Goal: Task Accomplishment & Management: Use online tool/utility

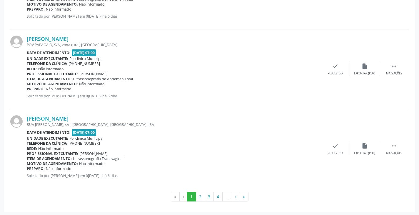
scroll to position [1185, 0]
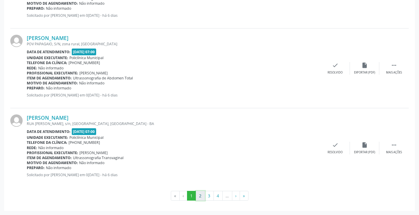
click at [199, 197] on button "2" at bounding box center [200, 196] width 9 height 10
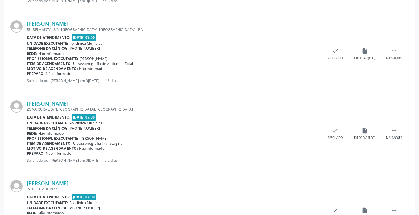
scroll to position [1190, 0]
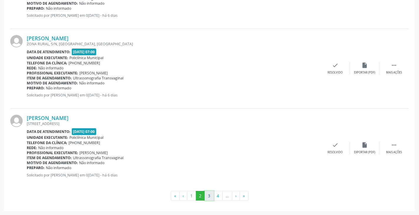
click at [209, 196] on button "3" at bounding box center [209, 196] width 9 height 10
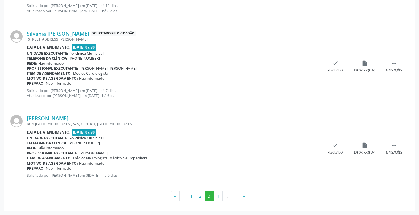
scroll to position [1201, 0]
click at [217, 196] on button "4" at bounding box center [218, 196] width 9 height 10
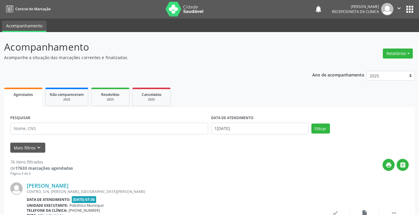
scroll to position [0, 0]
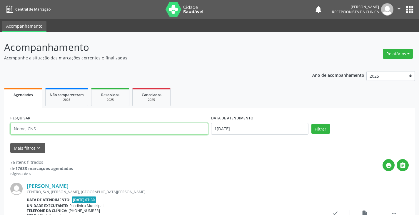
click at [132, 129] on input "text" at bounding box center [109, 129] width 198 height 12
type input "[PERSON_NAME]"
click at [312, 124] on button "Filtrar" at bounding box center [321, 129] width 19 height 10
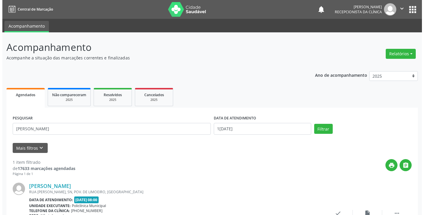
scroll to position [51, 0]
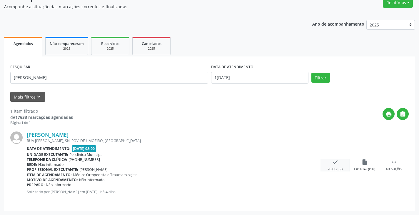
click at [333, 163] on icon "check" at bounding box center [335, 162] width 6 height 6
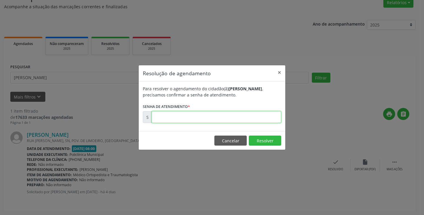
click at [254, 120] on input "text" at bounding box center [217, 117] width 130 height 12
type input "00170324"
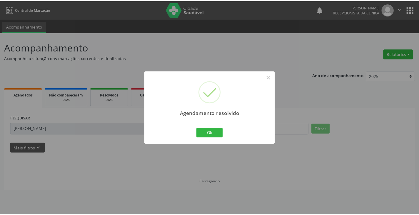
scroll to position [0, 0]
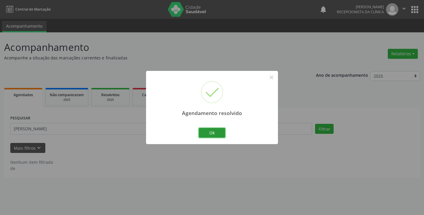
drag, startPoint x: 212, startPoint y: 132, endPoint x: 201, endPoint y: 132, distance: 10.9
click at [212, 133] on button "Ok" at bounding box center [212, 133] width 26 height 10
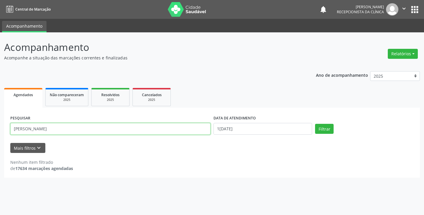
click at [197, 132] on input "[PERSON_NAME]" at bounding box center [110, 129] width 200 height 12
click at [315, 124] on button "Filtrar" at bounding box center [324, 129] width 19 height 10
click at [196, 131] on input "mapaula" at bounding box center [110, 129] width 200 height 12
type input "m"
click at [315, 124] on button "Filtrar" at bounding box center [324, 129] width 19 height 10
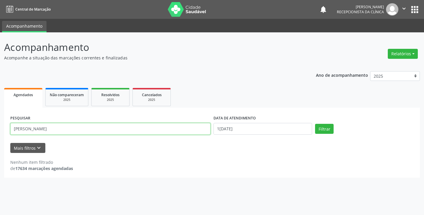
click at [148, 132] on input "[PERSON_NAME]" at bounding box center [110, 129] width 200 height 12
type input "paulo"
click at [315, 124] on button "Filtrar" at bounding box center [324, 129] width 19 height 10
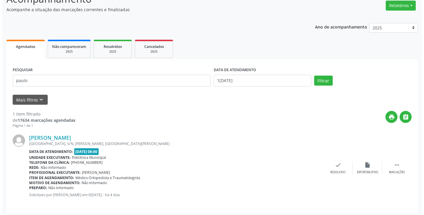
scroll to position [51, 0]
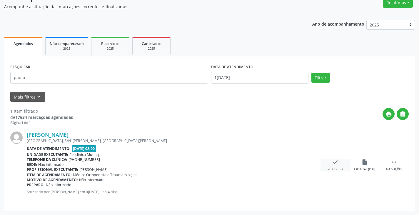
click at [336, 163] on icon "check" at bounding box center [335, 162] width 6 height 6
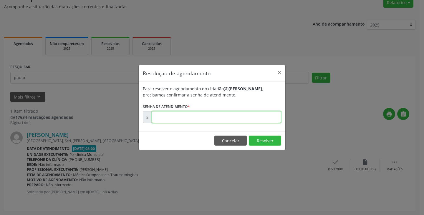
click at [260, 120] on input "text" at bounding box center [217, 117] width 130 height 12
type input "00170672"
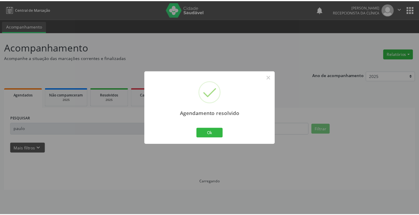
scroll to position [0, 0]
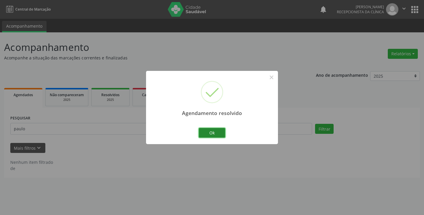
click at [203, 134] on button "Ok" at bounding box center [212, 133] width 26 height 10
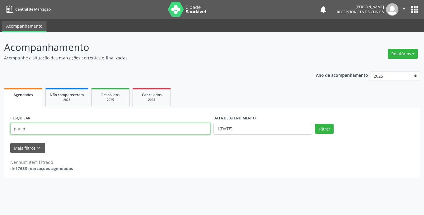
click at [197, 129] on input "paulo" at bounding box center [110, 129] width 200 height 12
type input "p"
type input "[PERSON_NAME]"
click at [315, 124] on button "Filtrar" at bounding box center [324, 129] width 19 height 10
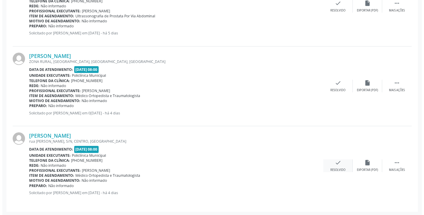
scroll to position [530, 0]
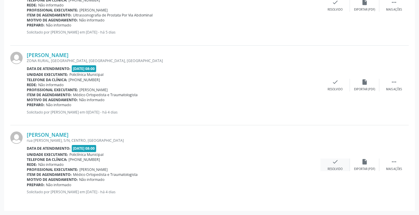
click at [338, 161] on icon "check" at bounding box center [335, 162] width 6 height 6
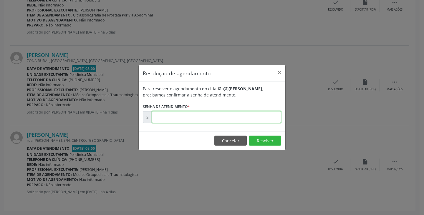
click at [248, 117] on input "text" at bounding box center [217, 117] width 130 height 12
type input "00170446"
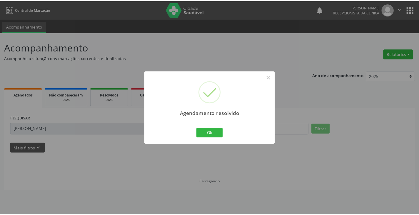
scroll to position [0, 0]
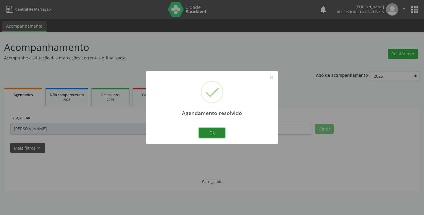
click at [207, 131] on button "Ok" at bounding box center [212, 133] width 26 height 10
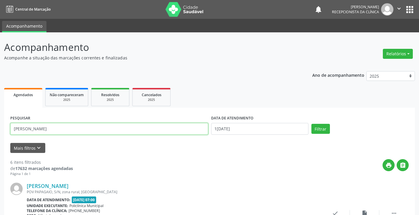
click at [201, 131] on input "[PERSON_NAME]" at bounding box center [109, 129] width 198 height 12
type input "j"
click at [312, 124] on button "Filtrar" at bounding box center [321, 129] width 19 height 10
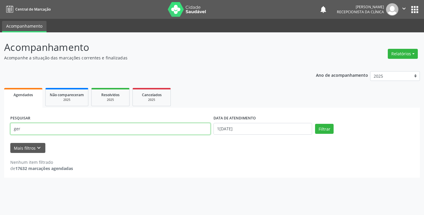
click at [201, 131] on input "ger" at bounding box center [110, 129] width 200 height 12
type input "gei"
click at [315, 124] on button "Filtrar" at bounding box center [324, 129] width 19 height 10
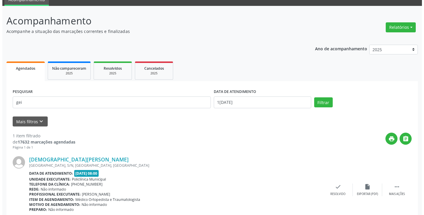
scroll to position [51, 0]
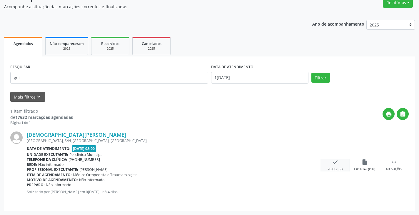
click at [326, 164] on div "check Resolvido" at bounding box center [335, 165] width 29 height 13
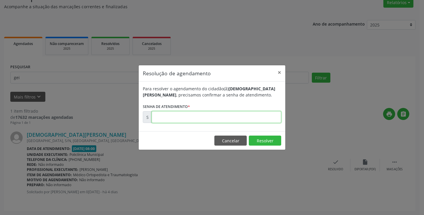
click at [267, 117] on input "text" at bounding box center [217, 117] width 130 height 12
type input "00170424"
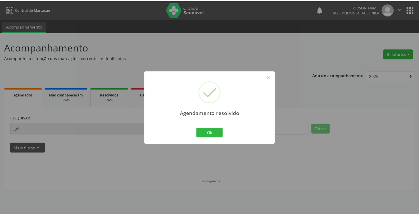
scroll to position [0, 0]
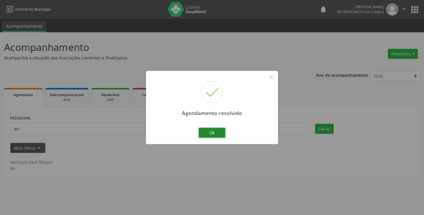
click at [205, 131] on button "Ok" at bounding box center [212, 133] width 26 height 10
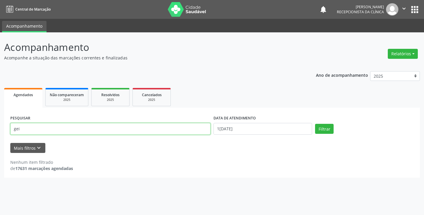
click at [183, 131] on input "gei" at bounding box center [110, 129] width 200 height 12
type input "g"
click at [315, 124] on button "Filtrar" at bounding box center [324, 129] width 19 height 10
click at [168, 130] on input "jom" at bounding box center [110, 129] width 200 height 12
type input "[PERSON_NAME]"
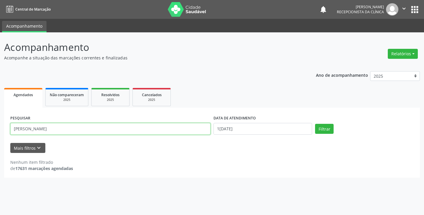
click at [315, 124] on button "Filtrar" at bounding box center [324, 129] width 19 height 10
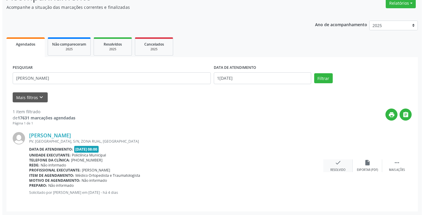
scroll to position [51, 0]
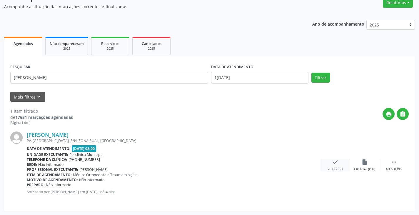
click at [334, 166] on div "check Resolvido" at bounding box center [335, 165] width 29 height 13
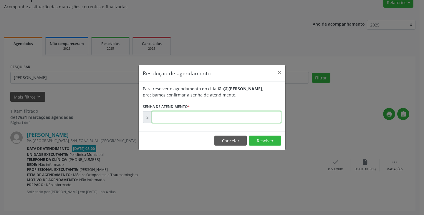
click at [258, 117] on input "text" at bounding box center [217, 117] width 130 height 12
type input "00170398"
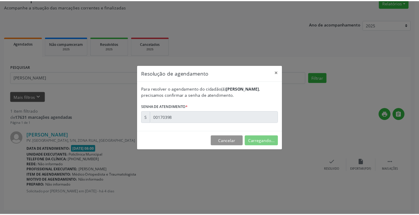
scroll to position [0, 0]
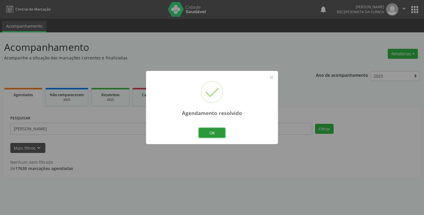
drag, startPoint x: 220, startPoint y: 136, endPoint x: 167, endPoint y: 128, distance: 53.9
click at [210, 135] on button "Ok" at bounding box center [212, 133] width 26 height 10
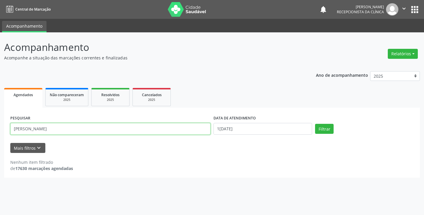
click at [167, 128] on input "[PERSON_NAME]" at bounding box center [110, 129] width 200 height 12
type input "j"
type input "renil"
click at [315, 124] on button "Filtrar" at bounding box center [324, 129] width 19 height 10
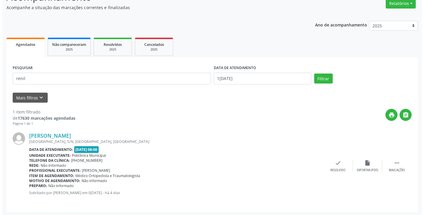
scroll to position [51, 0]
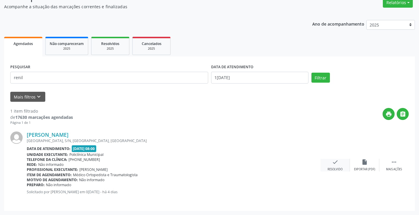
drag, startPoint x: 335, startPoint y: 164, endPoint x: 332, endPoint y: 162, distance: 4.1
click at [332, 162] on div "check Resolvido" at bounding box center [335, 165] width 29 height 13
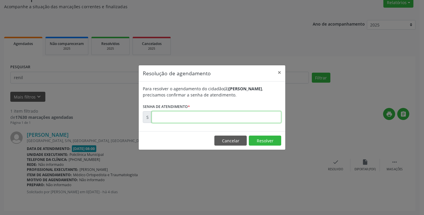
click at [241, 117] on input "text" at bounding box center [217, 117] width 130 height 12
type input "00170673"
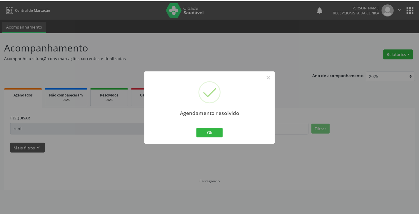
scroll to position [0, 0]
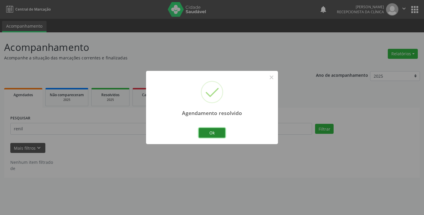
drag, startPoint x: 218, startPoint y: 133, endPoint x: 206, endPoint y: 132, distance: 12.4
click at [218, 133] on button "Ok" at bounding box center [212, 133] width 26 height 10
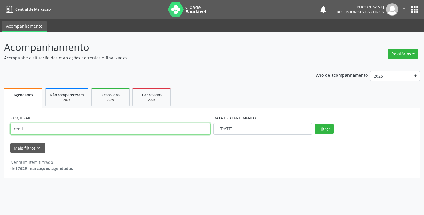
click at [204, 132] on input "renil" at bounding box center [110, 129] width 200 height 12
type input "r"
click at [315, 124] on button "Filtrar" at bounding box center [324, 129] width 19 height 10
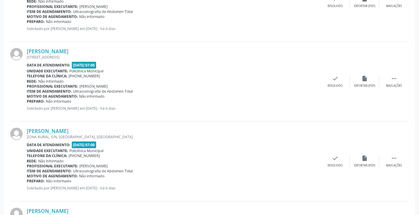
scroll to position [88, 0]
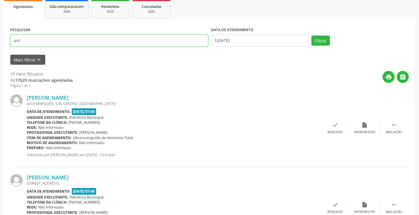
click at [52, 42] on input "ant" at bounding box center [109, 41] width 198 height 12
click at [312, 36] on button "Filtrar" at bounding box center [321, 41] width 19 height 10
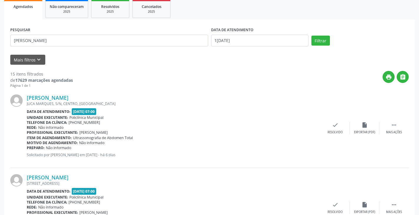
scroll to position [0, 0]
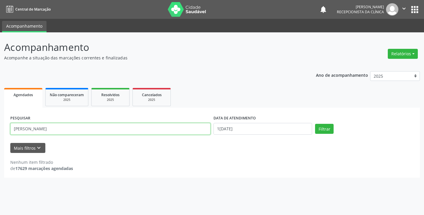
click at [78, 131] on input "[PERSON_NAME]" at bounding box center [110, 129] width 200 height 12
type input "antonie"
click at [315, 124] on button "Filtrar" at bounding box center [324, 129] width 19 height 10
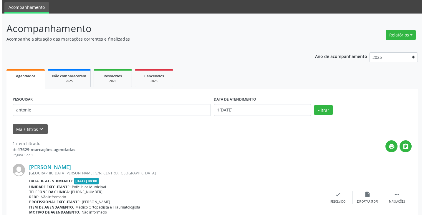
scroll to position [51, 0]
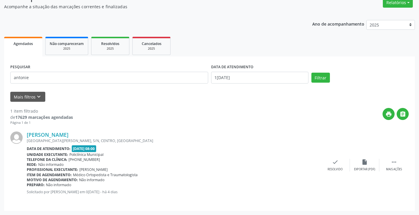
click at [336, 172] on div "[PERSON_NAME] [GEOGRAPHIC_DATA][PERSON_NAME], S/N, CENTRO, [GEOGRAPHIC_DATA] Da…" at bounding box center [209, 164] width 399 height 79
click at [336, 166] on div "check Resolvido" at bounding box center [335, 165] width 29 height 13
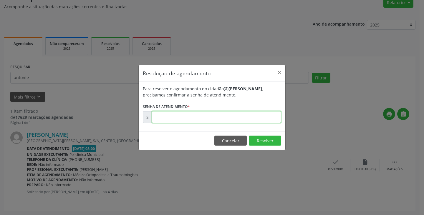
click at [253, 122] on input "text" at bounding box center [217, 117] width 130 height 12
type input "00170474"
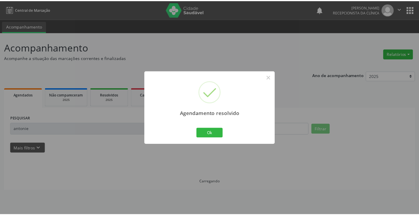
scroll to position [0, 0]
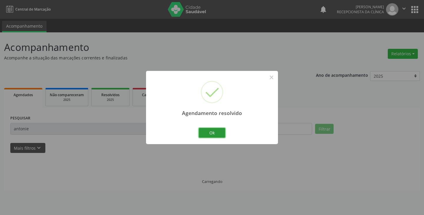
drag, startPoint x: 223, startPoint y: 135, endPoint x: 210, endPoint y: 134, distance: 13.3
click at [221, 135] on button "Ok" at bounding box center [212, 133] width 26 height 10
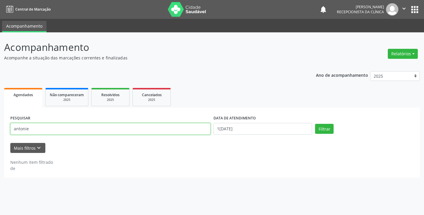
click at [193, 129] on input "antonie" at bounding box center [110, 129] width 200 height 12
click at [315, 124] on button "Filtrar" at bounding box center [324, 129] width 19 height 10
click at [183, 129] on input "anart" at bounding box center [110, 129] width 200 height 12
type input "a"
type input "art"
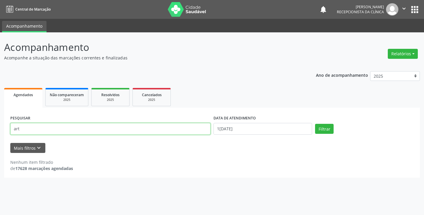
click at [315, 124] on button "Filtrar" at bounding box center [324, 129] width 19 height 10
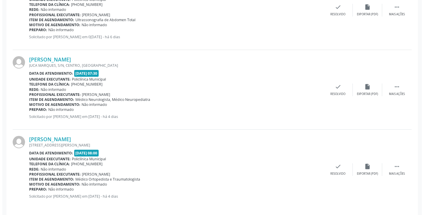
scroll to position [291, 0]
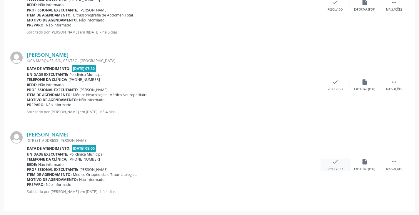
drag, startPoint x: 335, startPoint y: 165, endPoint x: 332, endPoint y: 163, distance: 3.8
click at [332, 163] on div "check Resolvido" at bounding box center [335, 165] width 29 height 13
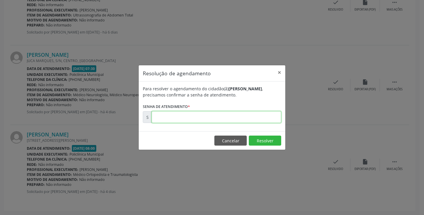
click at [255, 119] on input "text" at bounding box center [217, 117] width 130 height 12
type input "00170409"
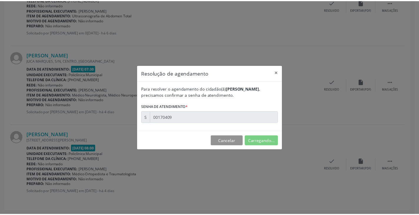
scroll to position [0, 0]
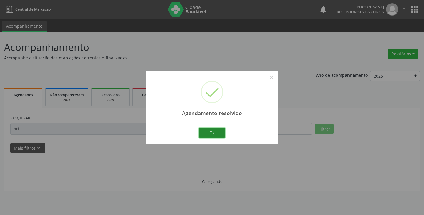
click at [210, 130] on button "Ok" at bounding box center [212, 133] width 26 height 10
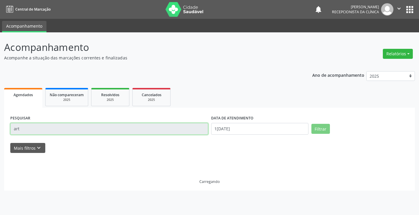
click at [196, 132] on input "art" at bounding box center [109, 129] width 198 height 12
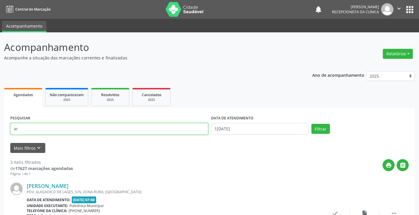
type input "a"
type input "ema"
click at [312, 124] on button "Filtrar" at bounding box center [321, 129] width 19 height 10
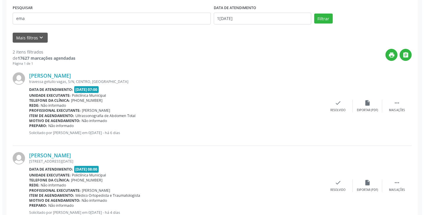
scroll to position [131, 0]
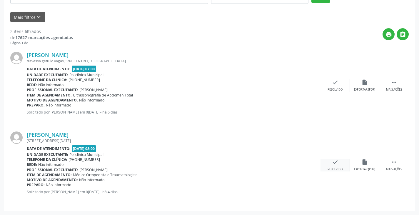
click at [338, 168] on div "Resolvido" at bounding box center [335, 169] width 15 height 4
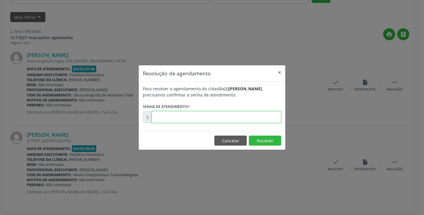
click at [234, 119] on input "text" at bounding box center [217, 117] width 130 height 12
type input "00170457"
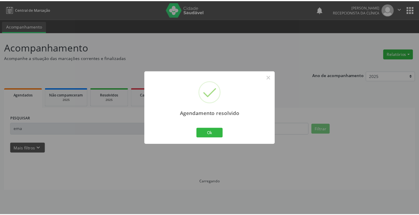
scroll to position [0, 0]
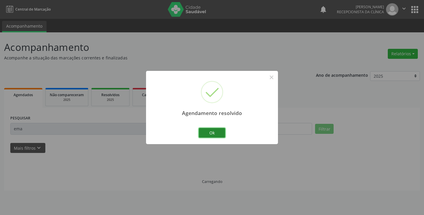
drag, startPoint x: 225, startPoint y: 135, endPoint x: 218, endPoint y: 135, distance: 6.8
click at [224, 135] on button "Ok" at bounding box center [212, 133] width 26 height 10
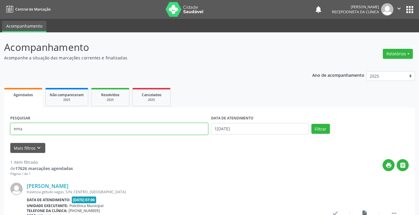
click at [200, 134] on input "ema" at bounding box center [109, 129] width 198 height 12
type input "e"
type input "[PERSON_NAME]"
click at [312, 124] on button "Filtrar" at bounding box center [321, 129] width 19 height 10
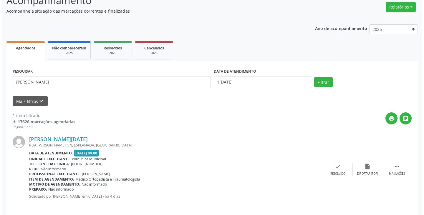
scroll to position [51, 0]
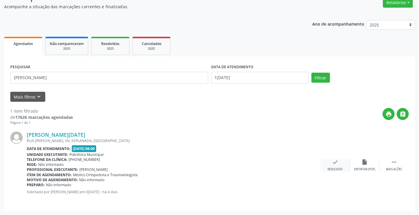
click at [336, 167] on div "check Resolvido" at bounding box center [335, 165] width 29 height 13
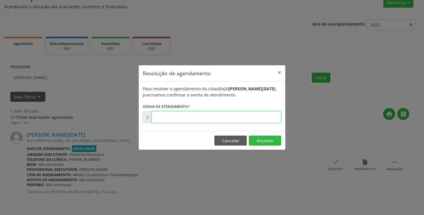
drag, startPoint x: 200, startPoint y: 119, endPoint x: 207, endPoint y: 116, distance: 7.9
click at [207, 116] on input "text" at bounding box center [217, 117] width 130 height 12
type input "00170440"
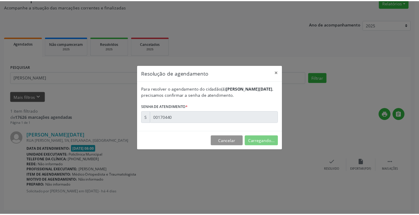
scroll to position [0, 0]
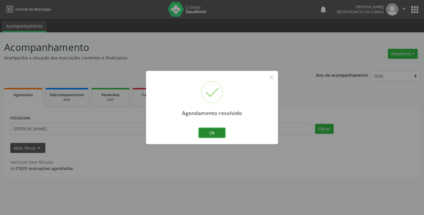
click at [212, 131] on button "Ok" at bounding box center [212, 133] width 26 height 10
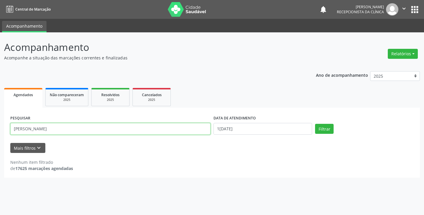
click at [205, 132] on input "[PERSON_NAME]" at bounding box center [110, 129] width 200 height 12
type input "a"
type input "murilo"
click at [315, 124] on button "Filtrar" at bounding box center [324, 129] width 19 height 10
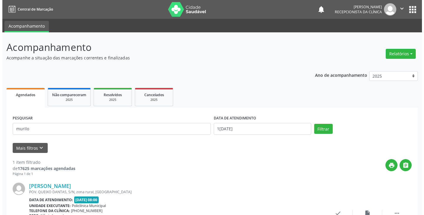
scroll to position [51, 0]
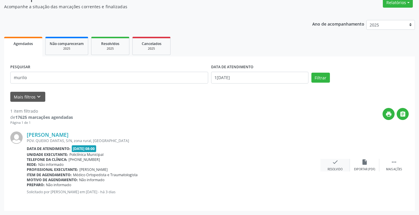
click at [329, 164] on div "check Resolvido" at bounding box center [335, 165] width 29 height 13
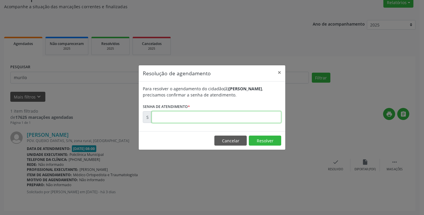
click at [213, 118] on input "text" at bounding box center [217, 117] width 130 height 12
type input "00170920"
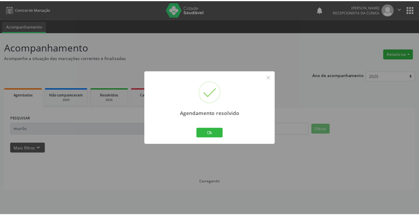
scroll to position [0, 0]
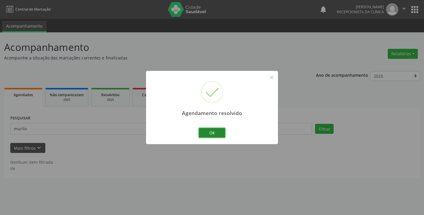
click at [204, 134] on button "Ok" at bounding box center [212, 133] width 26 height 10
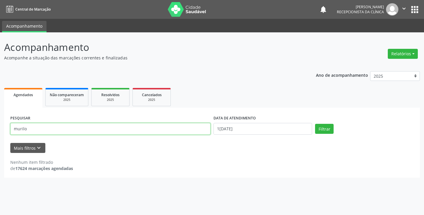
drag, startPoint x: 196, startPoint y: 133, endPoint x: 199, endPoint y: 133, distance: 3.3
click at [199, 133] on input "murilo" at bounding box center [110, 129] width 200 height 12
click at [315, 124] on button "Filtrar" at bounding box center [324, 129] width 19 height 10
click at [195, 127] on input "mserg" at bounding box center [110, 129] width 200 height 12
type input "m"
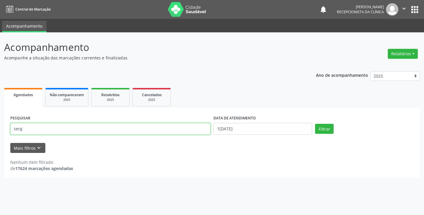
type input "serg"
click at [315, 124] on button "Filtrar" at bounding box center [324, 129] width 19 height 10
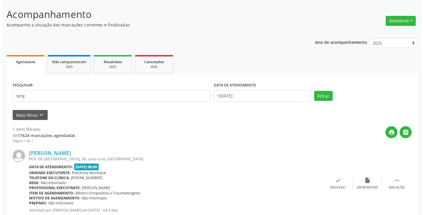
scroll to position [51, 0]
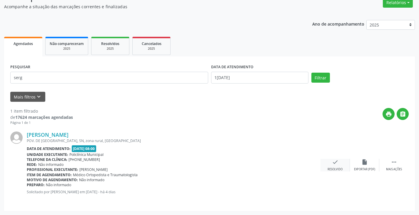
click at [330, 166] on div "check Resolvido" at bounding box center [335, 165] width 29 height 13
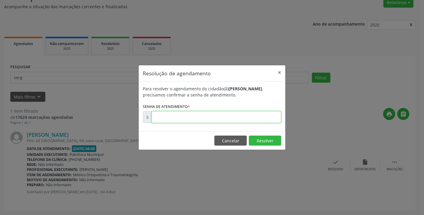
click at [257, 118] on input "text" at bounding box center [217, 117] width 130 height 12
type input "00170492"
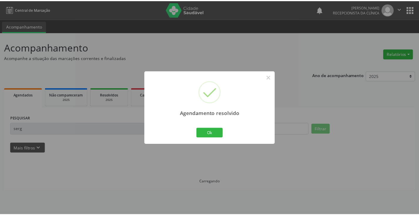
scroll to position [0, 0]
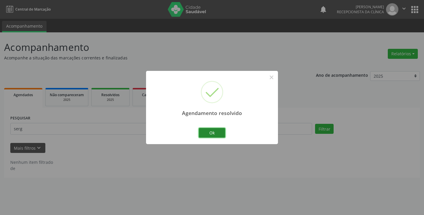
click at [215, 132] on button "Ok" at bounding box center [212, 133] width 26 height 10
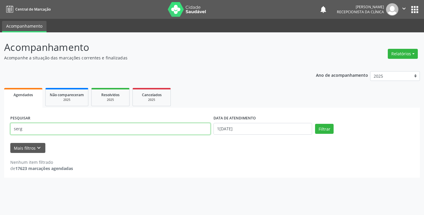
click at [195, 132] on input "serg" at bounding box center [110, 129] width 200 height 12
type input "s"
type input "eloa"
click at [315, 124] on button "Filtrar" at bounding box center [324, 129] width 19 height 10
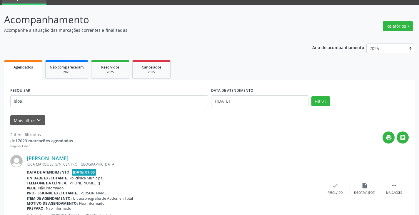
scroll to position [59, 0]
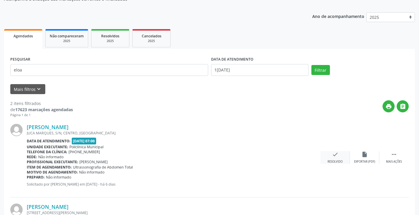
click at [336, 157] on icon "check" at bounding box center [335, 154] width 6 height 6
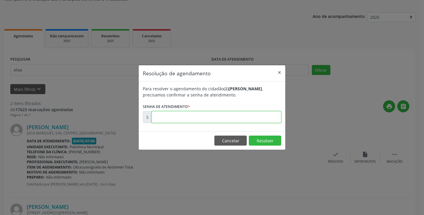
click at [252, 119] on input "text" at bounding box center [217, 117] width 130 height 12
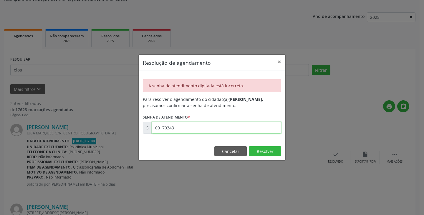
click at [224, 126] on input "00170343" at bounding box center [217, 128] width 130 height 12
type input "00000001"
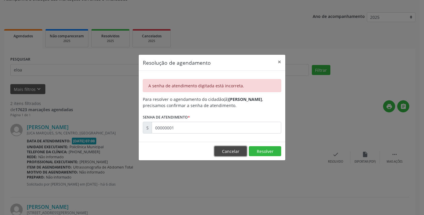
click at [227, 148] on button "Cancelar" at bounding box center [230, 151] width 32 height 10
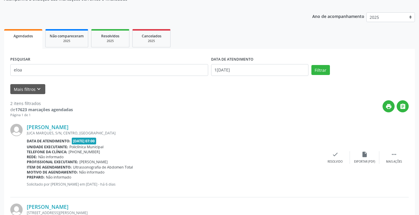
click at [222, 164] on div "Profissional executante: [PERSON_NAME]" at bounding box center [174, 162] width 294 height 5
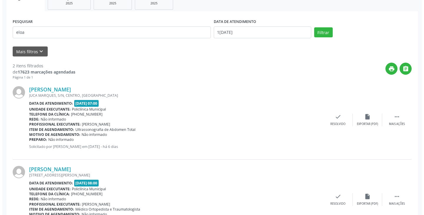
scroll to position [131, 0]
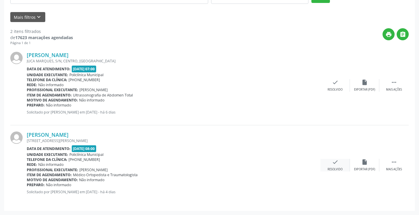
click at [336, 160] on icon "check" at bounding box center [335, 162] width 6 height 6
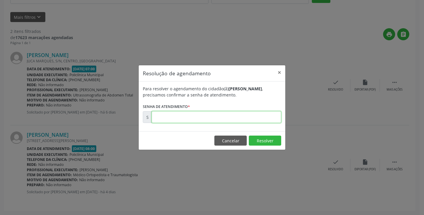
click at [273, 119] on input "text" at bounding box center [217, 117] width 130 height 12
type input "00170343"
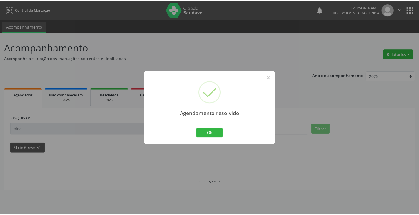
scroll to position [0, 0]
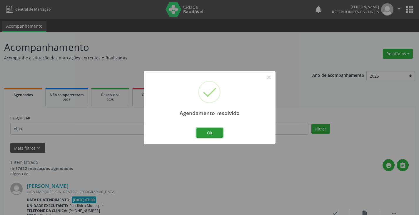
drag, startPoint x: 219, startPoint y: 130, endPoint x: 188, endPoint y: 127, distance: 31.0
click at [209, 129] on button "Ok" at bounding box center [210, 133] width 26 height 10
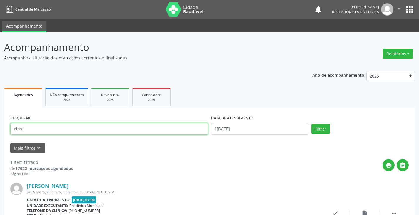
click at [187, 124] on input "eloa" at bounding box center [109, 129] width 198 height 12
type input "e"
type input "[PERSON_NAME]"
click at [312, 124] on button "Filtrar" at bounding box center [321, 129] width 19 height 10
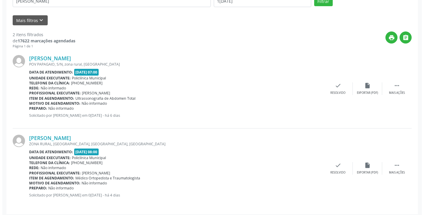
scroll to position [131, 0]
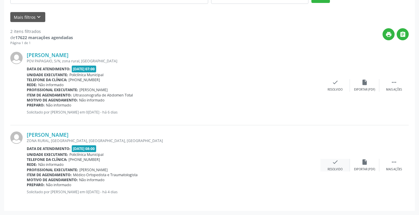
click at [333, 162] on icon "check" at bounding box center [335, 162] width 6 height 6
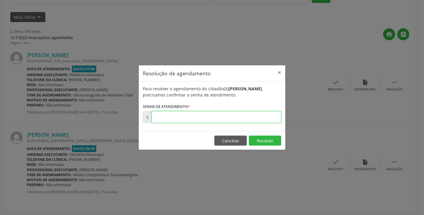
click at [255, 115] on input "text" at bounding box center [217, 117] width 130 height 12
type input "00170323"
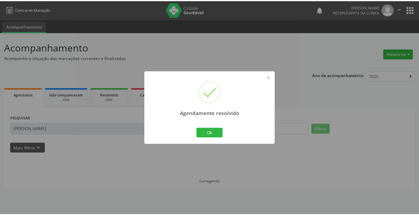
scroll to position [0, 0]
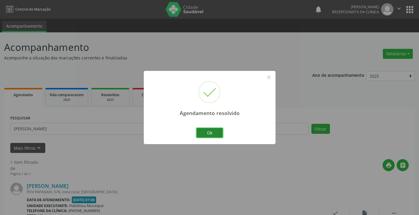
click at [215, 130] on button "Ok" at bounding box center [210, 133] width 26 height 10
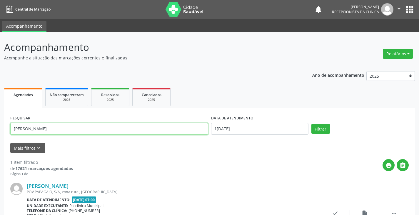
click at [192, 129] on input "[PERSON_NAME]" at bounding box center [109, 129] width 198 height 12
click at [312, 124] on button "Filtrar" at bounding box center [321, 129] width 19 height 10
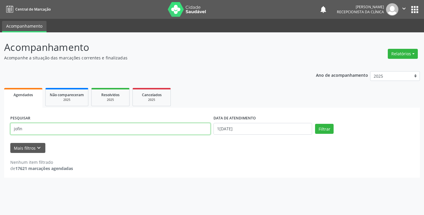
click at [192, 129] on input "jofin" at bounding box center [110, 129] width 200 height 12
type input "j"
type input "fil"
click at [315, 124] on button "Filtrar" at bounding box center [324, 129] width 19 height 10
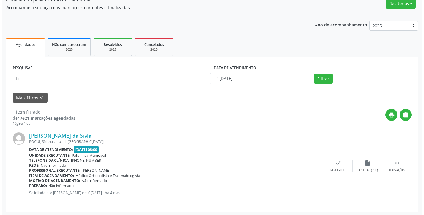
scroll to position [51, 0]
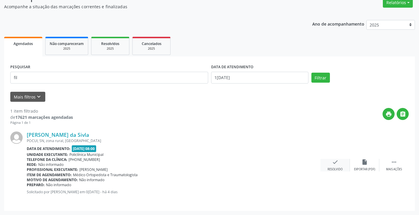
click at [339, 160] on div "check Resolvido" at bounding box center [335, 165] width 29 height 13
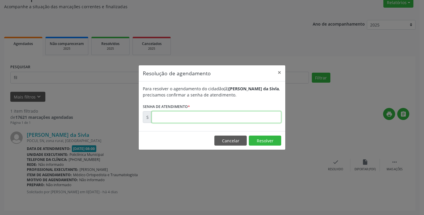
click at [256, 117] on input "text" at bounding box center [217, 117] width 130 height 12
type input "00170419"
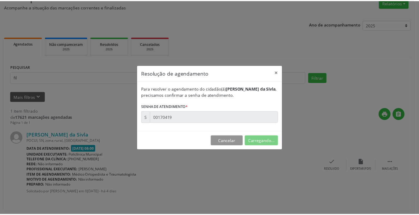
scroll to position [0, 0]
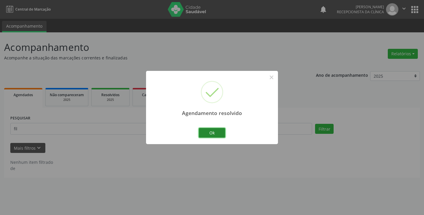
click at [205, 132] on button "Ok" at bounding box center [212, 133] width 26 height 10
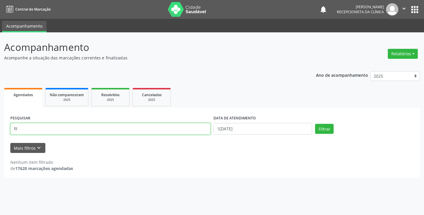
click at [195, 127] on input "fil" at bounding box center [110, 129] width 200 height 12
type input "f"
type input "isab"
click at [315, 124] on button "Filtrar" at bounding box center [324, 129] width 19 height 10
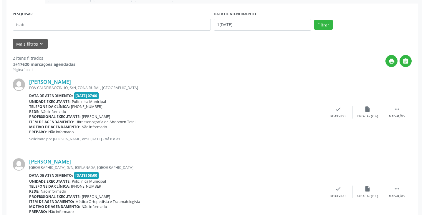
scroll to position [118, 0]
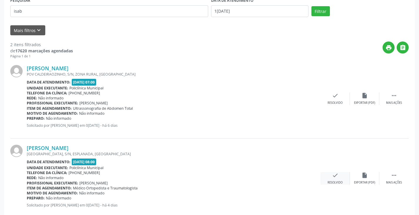
click at [337, 177] on icon "check" at bounding box center [335, 175] width 6 height 6
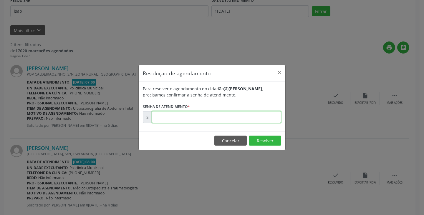
click at [257, 119] on input "text" at bounding box center [217, 117] width 130 height 12
type input "00170416"
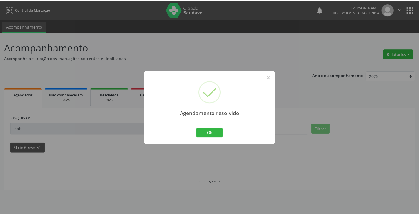
scroll to position [0, 0]
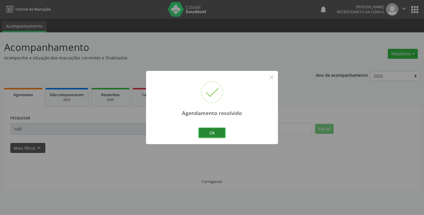
click at [219, 132] on button "Ok" at bounding box center [212, 133] width 26 height 10
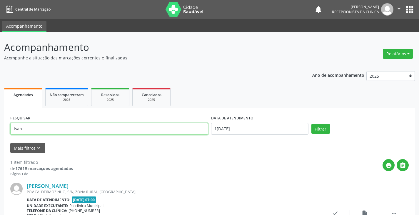
click at [197, 132] on input "isab" at bounding box center [109, 129] width 198 height 12
type input "i"
type input "edi"
click at [312, 124] on button "Filtrar" at bounding box center [321, 129] width 19 height 10
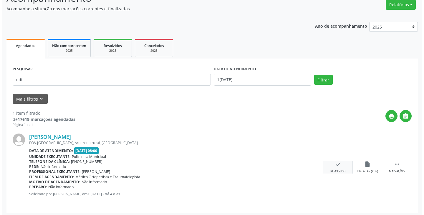
scroll to position [51, 0]
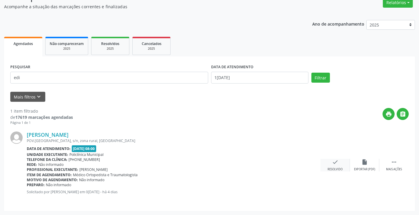
click at [334, 162] on icon "check" at bounding box center [335, 162] width 6 height 6
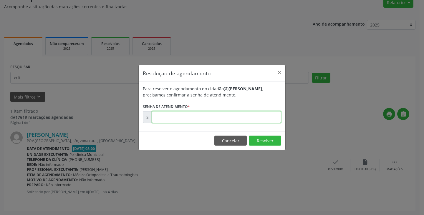
click at [267, 118] on input "text" at bounding box center [217, 117] width 130 height 12
type input "00000001"
click at [257, 139] on button "Resolver" at bounding box center [265, 141] width 32 height 10
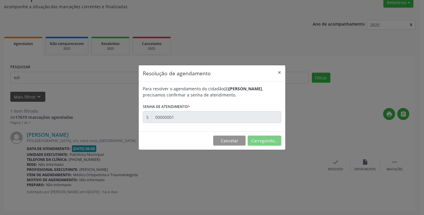
click at [237, 140] on div "Resolução de agendamento × Para resolver o agendamento do cidadão(ã) [PERSON_NA…" at bounding box center [211, 107] width 147 height 85
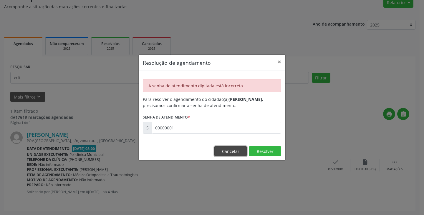
drag, startPoint x: 233, startPoint y: 151, endPoint x: 238, endPoint y: 150, distance: 6.0
click at [233, 151] on button "Cancelar" at bounding box center [230, 151] width 32 height 10
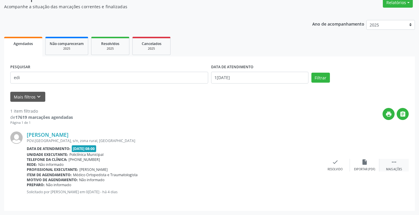
click at [396, 167] on div " Mais ações" at bounding box center [394, 165] width 29 height 13
click at [306, 165] on icon "print" at bounding box center [306, 162] width 6 height 6
click at [247, 162] on icon "check" at bounding box center [247, 162] width 6 height 6
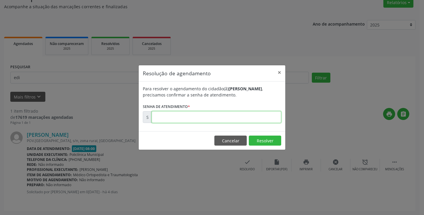
click at [227, 119] on input "text" at bounding box center [217, 117] width 130 height 12
paste input "00170339"
type input "00170339"
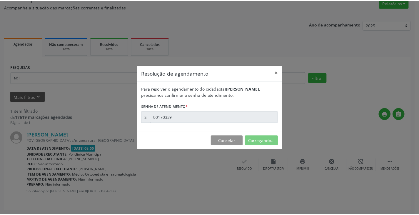
scroll to position [0, 0]
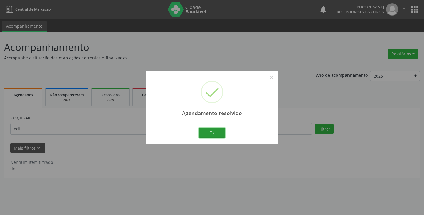
click at [218, 135] on button "Ok" at bounding box center [212, 133] width 26 height 10
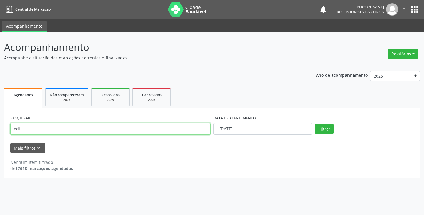
click at [202, 131] on input "edi" at bounding box center [110, 129] width 200 height 12
type input "e"
type input "[PERSON_NAME]"
click at [315, 124] on button "Filtrar" at bounding box center [324, 129] width 19 height 10
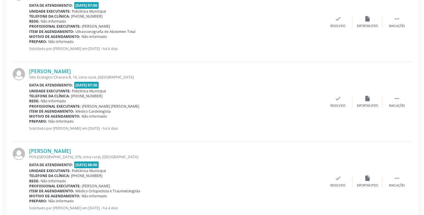
scroll to position [211, 0]
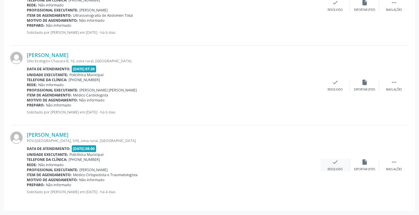
click at [337, 164] on icon "check" at bounding box center [335, 162] width 6 height 6
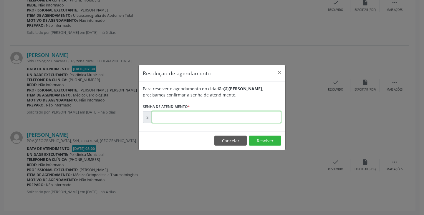
click at [251, 116] on input "text" at bounding box center [217, 117] width 130 height 12
type input "00170332"
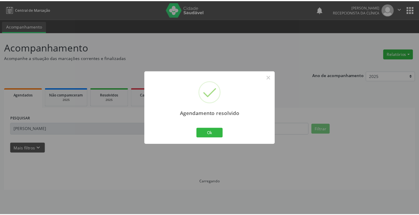
scroll to position [0, 0]
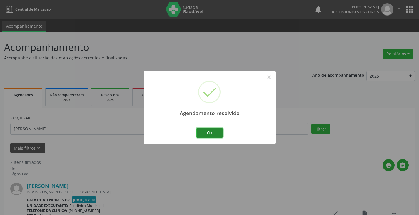
drag, startPoint x: 213, startPoint y: 133, endPoint x: 197, endPoint y: 133, distance: 16.2
click at [213, 133] on button "Ok" at bounding box center [210, 133] width 26 height 10
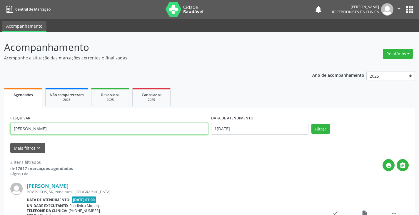
click at [191, 131] on input "[PERSON_NAME]" at bounding box center [109, 129] width 198 height 12
type input "l"
type input "luz"
click at [312, 124] on button "Filtrar" at bounding box center [321, 129] width 19 height 10
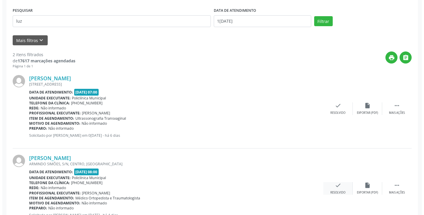
scroll to position [131, 0]
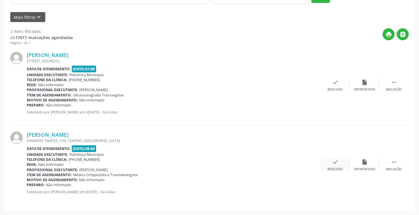
click at [332, 170] on div "Resolvido" at bounding box center [335, 169] width 15 height 4
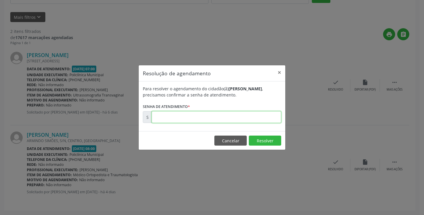
click at [256, 115] on input "text" at bounding box center [217, 117] width 130 height 12
type input "00170428"
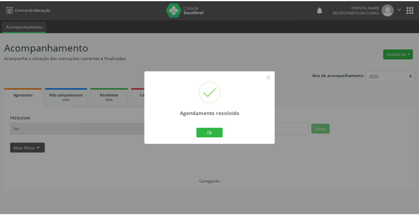
scroll to position [0, 0]
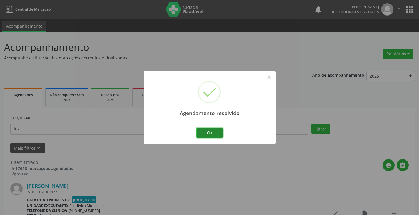
click at [210, 136] on button "Ok" at bounding box center [210, 133] width 26 height 10
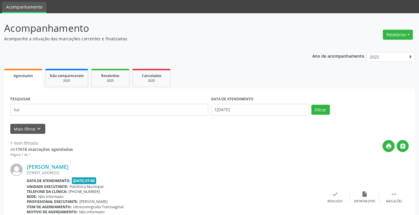
scroll to position [29, 0]
